Goal: Find specific page/section: Find specific page/section

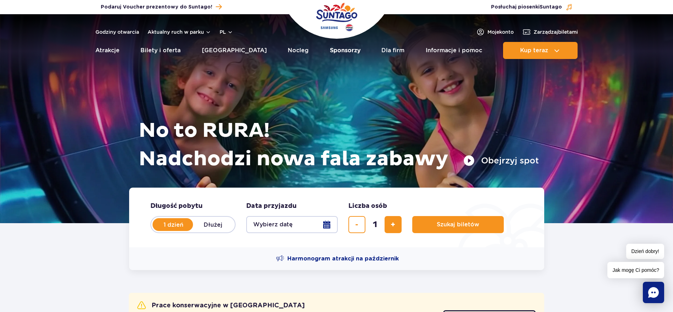
click at [335, 54] on link "Sponsorzy" at bounding box center [345, 50] width 31 height 17
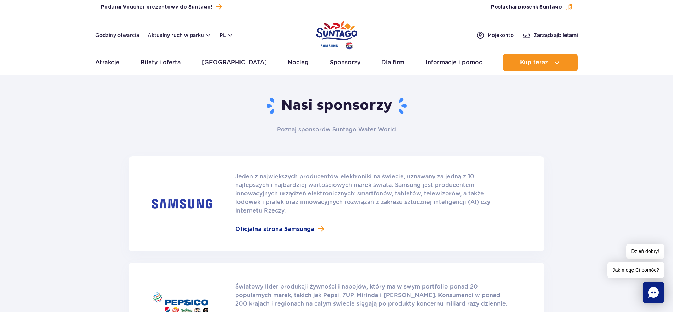
click at [347, 35] on img "Park of Poland" at bounding box center [336, 35] width 41 height 33
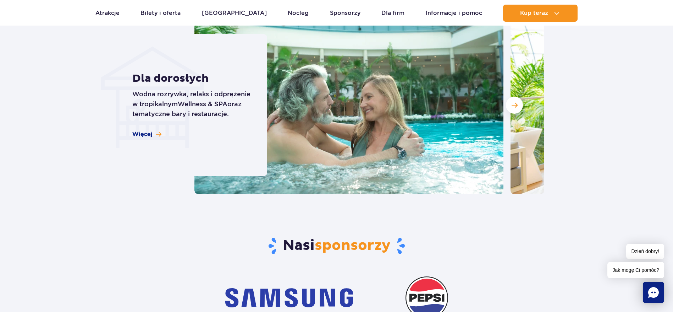
scroll to position [2076, 0]
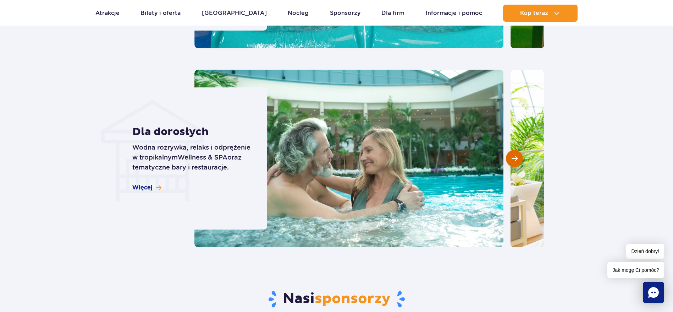
click at [515, 155] on span "Następny slajd" at bounding box center [515, 158] width 6 height 6
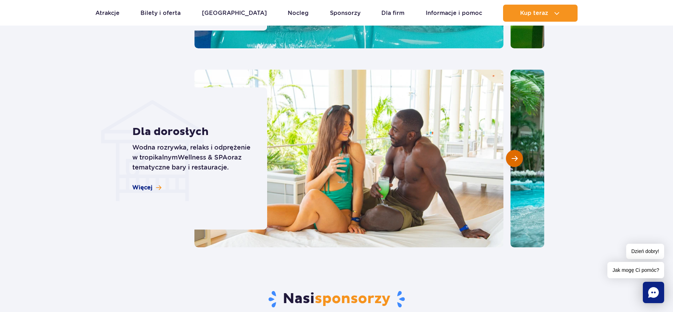
click at [515, 155] on span "Następny slajd" at bounding box center [515, 158] width 6 height 6
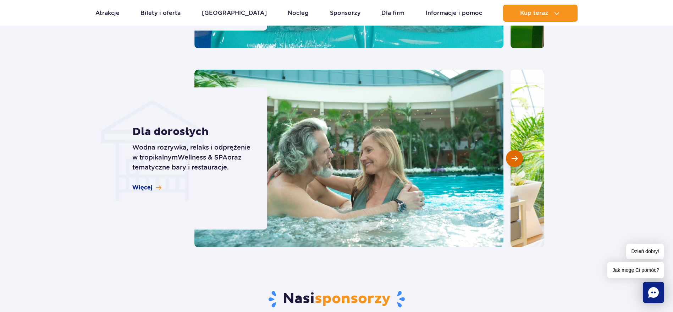
click at [515, 155] on span "Następny slajd" at bounding box center [515, 158] width 6 height 6
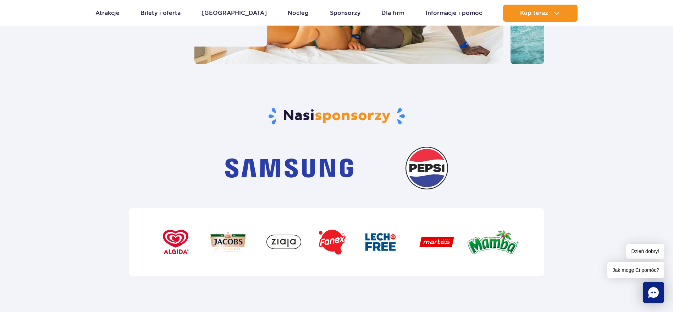
scroll to position [2236, 0]
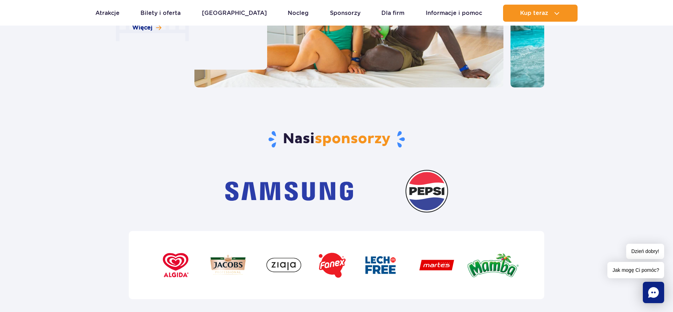
drag, startPoint x: 93, startPoint y: 154, endPoint x: 175, endPoint y: 65, distance: 121.6
click at [93, 153] on section "Nasi sponsorzy" at bounding box center [336, 193] width 673 height 212
click at [595, 140] on section "Nasi sponsorzy" at bounding box center [336, 193] width 673 height 212
click at [344, 14] on link "Sponsorzy" at bounding box center [345, 13] width 31 height 17
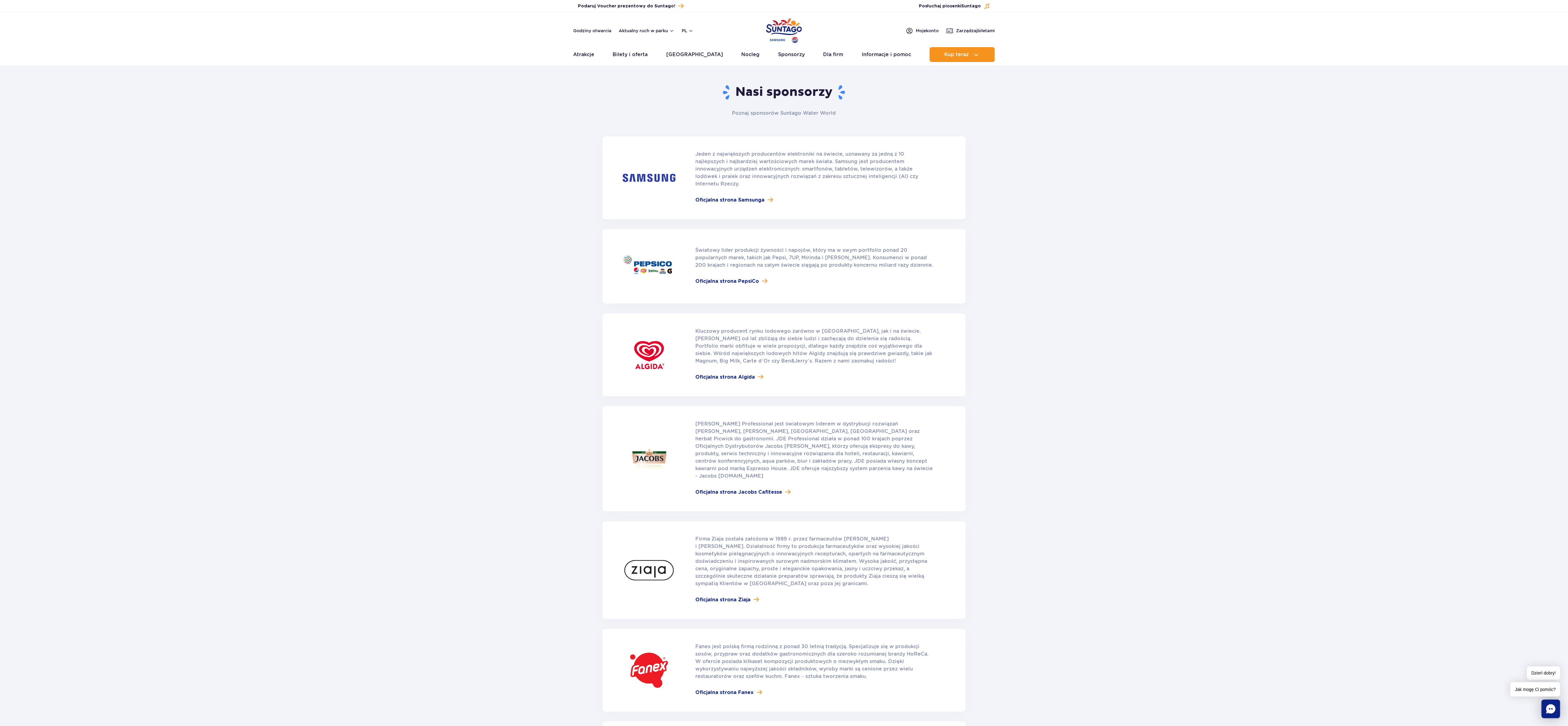
click at [588, 272] on div "Nasi sponsorzy Poznaj sponsorów Suntago Water World Jeden z największych produc…" at bounding box center [784, 533] width 1568 height 928
